Goal: Find specific page/section: Find specific page/section

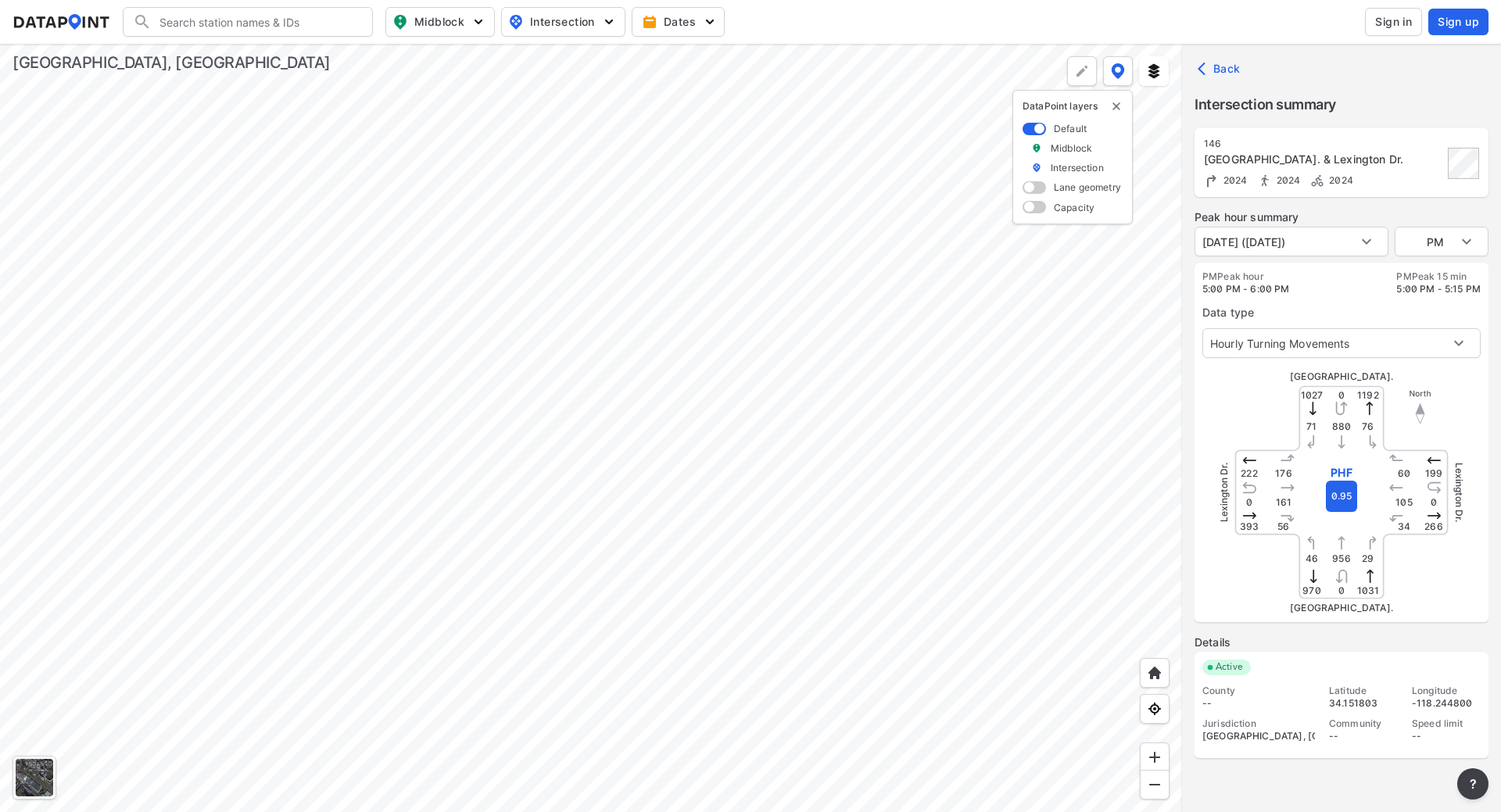
click at [820, 705] on div at bounding box center [591, 428] width 1182 height 768
click at [707, 538] on div at bounding box center [591, 428] width 1182 height 768
click at [1463, 240] on body "Search Please enter a search term. Midblock Intersection Dates Sign in Sign up …" at bounding box center [750, 406] width 1501 height 812
click at [1415, 180] on li "AM" at bounding box center [1442, 182] width 94 height 30
click at [1473, 243] on body "Search Please enter a search term. Midblock Intersection Dates Sign in Sign up …" at bounding box center [750, 406] width 1501 height 812
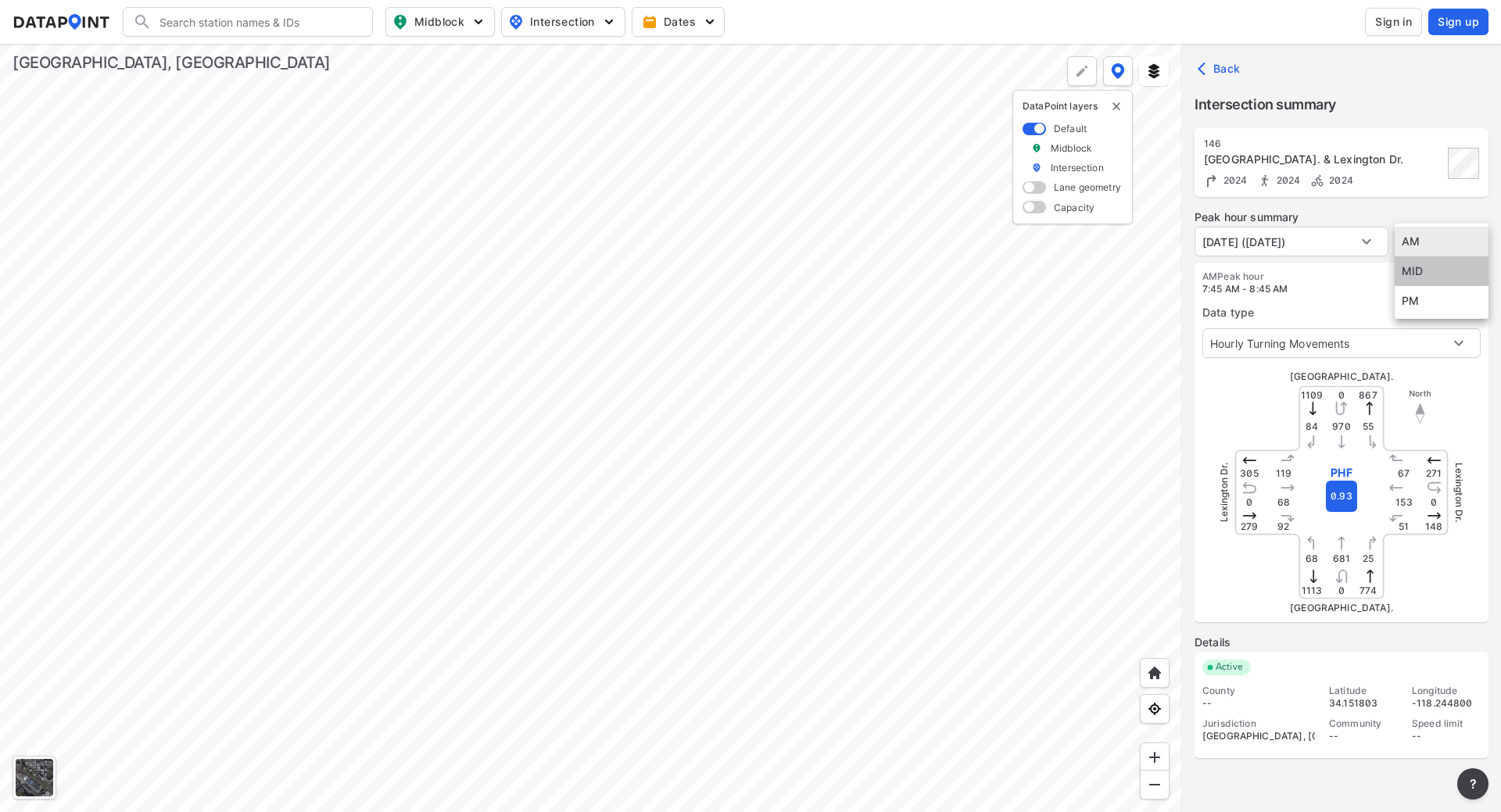
click at [1440, 278] on li "MID" at bounding box center [1442, 271] width 94 height 30
click at [1450, 240] on body "Search Please enter a search term. Midblock Intersection Dates Sign in Sign up …" at bounding box center [750, 406] width 1501 height 812
click at [1416, 268] on li "PM" at bounding box center [1442, 271] width 94 height 30
click at [1445, 236] on body "Search Please enter a search term. Midblock Intersection Dates Sign in Sign up …" at bounding box center [750, 406] width 1501 height 812
click at [1411, 181] on li "AM" at bounding box center [1442, 182] width 94 height 30
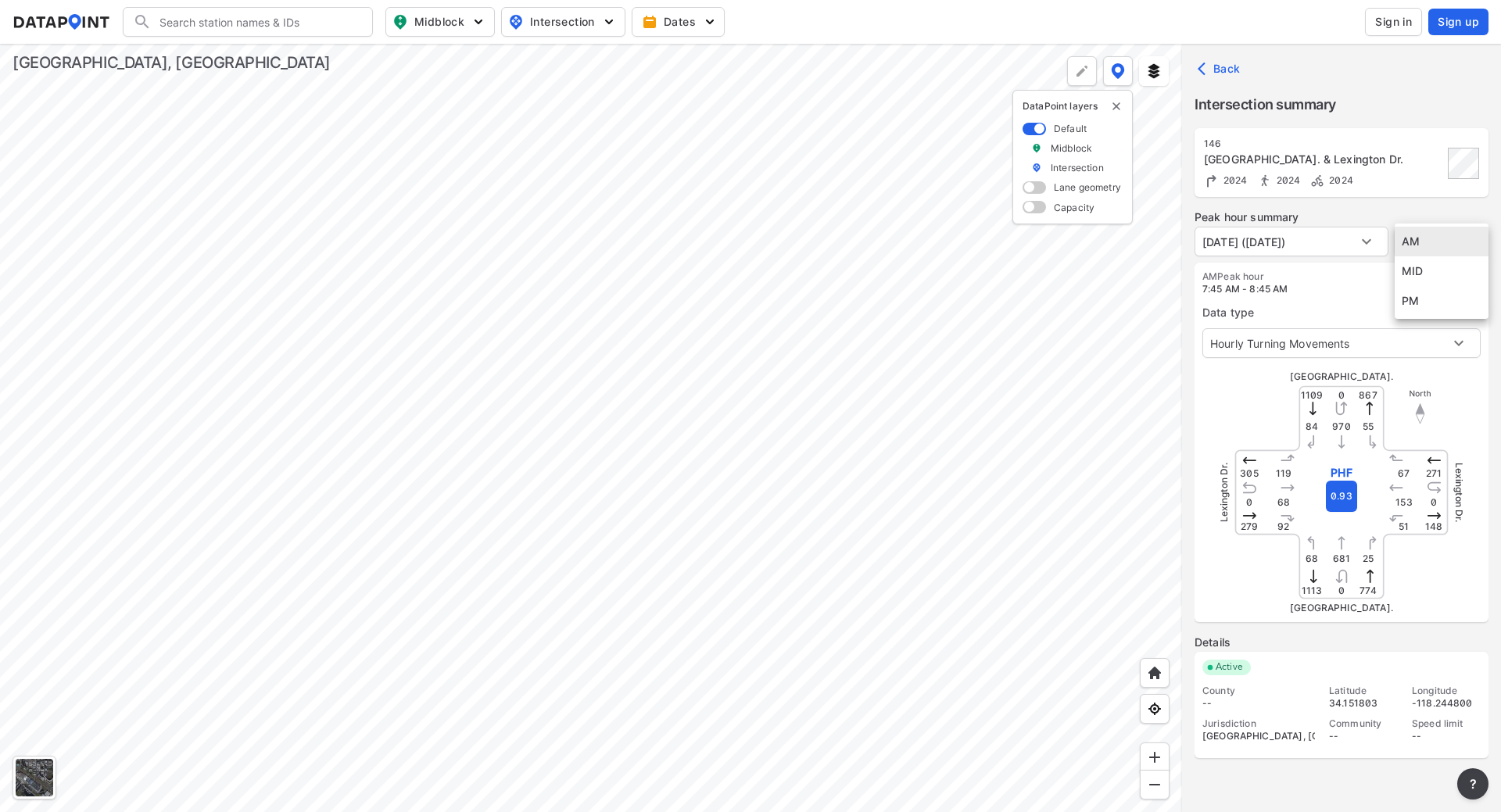
click at [1450, 242] on body "Search Please enter a search term. Midblock Intersection Dates Sign in Sign up …" at bounding box center [750, 406] width 1501 height 812
click at [1413, 303] on li "PM" at bounding box center [1442, 301] width 94 height 30
click at [681, 649] on div at bounding box center [591, 428] width 1182 height 768
click at [797, 185] on div at bounding box center [591, 428] width 1182 height 768
click at [1468, 242] on body "Search Please enter a search term. Midblock Intersection Dates Sign in Sign up …" at bounding box center [750, 406] width 1501 height 812
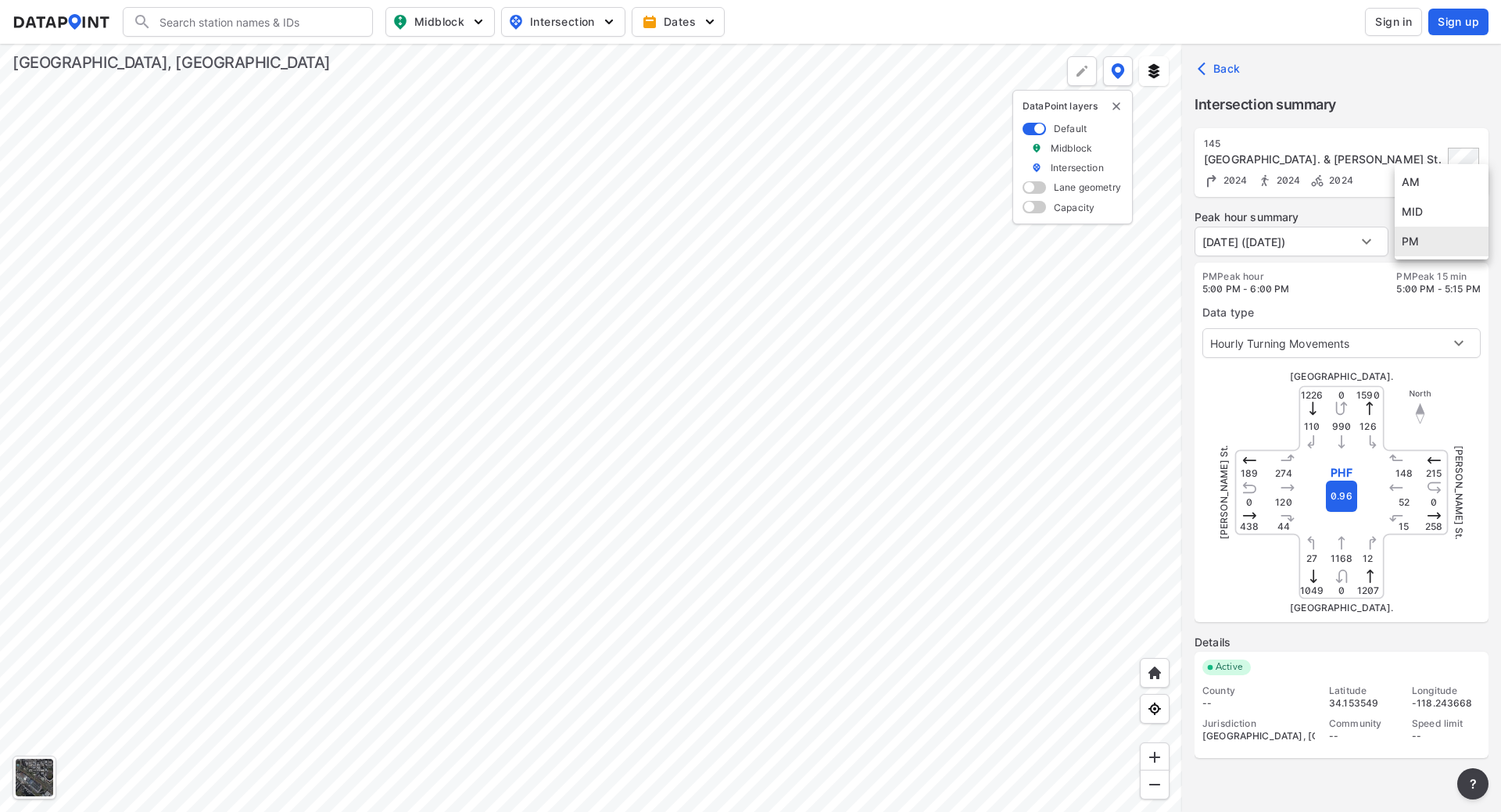
click at [1427, 184] on li "AM" at bounding box center [1442, 182] width 94 height 30
click at [1464, 240] on body "Search Please enter a search term. Midblock Intersection Dates Sign in Sign up …" at bounding box center [750, 406] width 1501 height 812
click at [1429, 270] on li "MID" at bounding box center [1442, 271] width 94 height 30
click at [1469, 237] on body "Search Please enter a search term. Midblock Intersection Dates Sign in Sign up …" at bounding box center [750, 406] width 1501 height 812
click at [1424, 271] on li "PM" at bounding box center [1442, 271] width 94 height 30
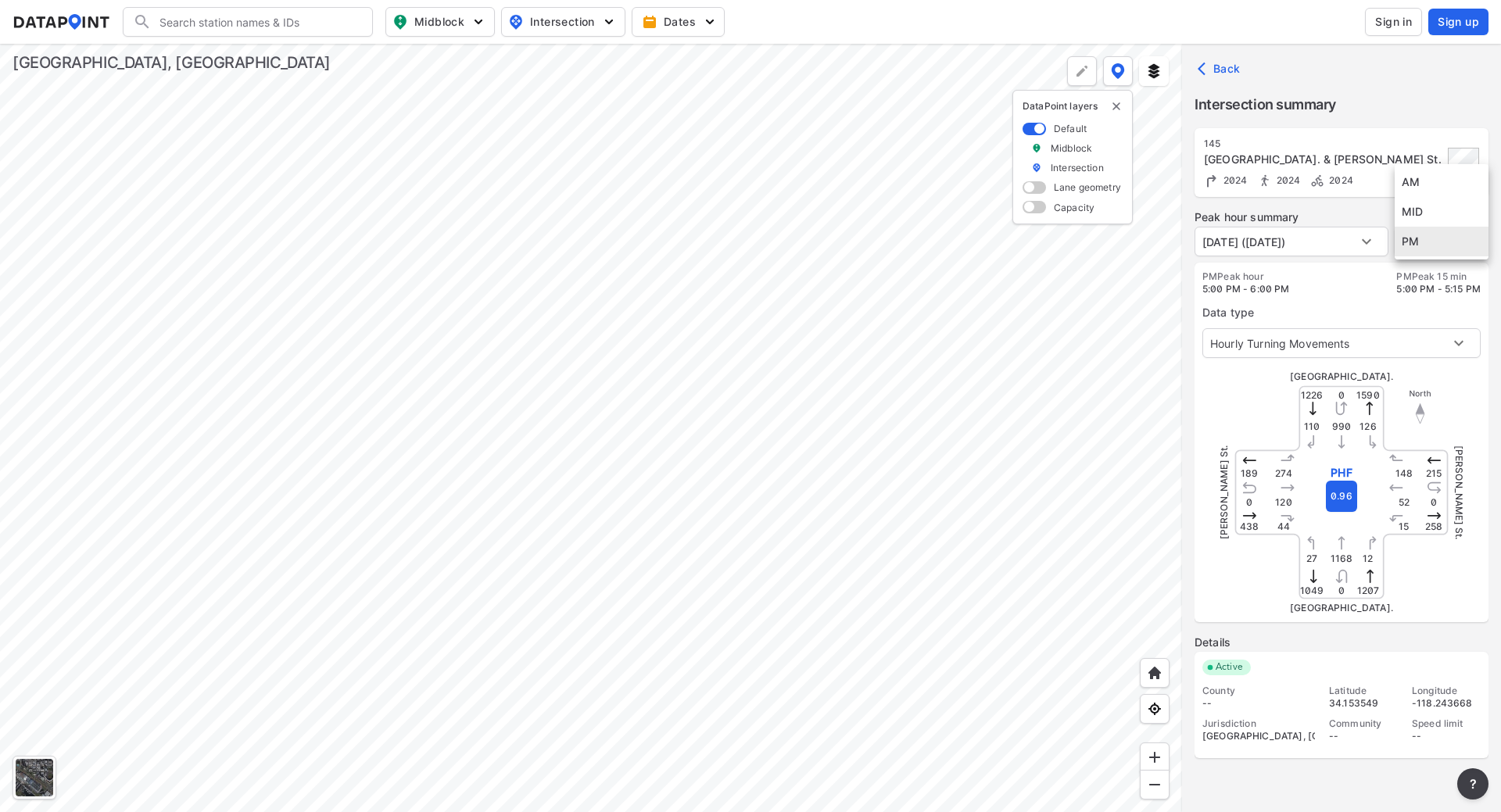
click at [1471, 243] on body "Search Please enter a search term. Midblock Intersection Dates Sign in Sign up …" at bounding box center [750, 406] width 1501 height 812
click at [1424, 186] on li "AM" at bounding box center [1442, 182] width 94 height 30
type input "AM"
